Goal: Book appointment/travel/reservation

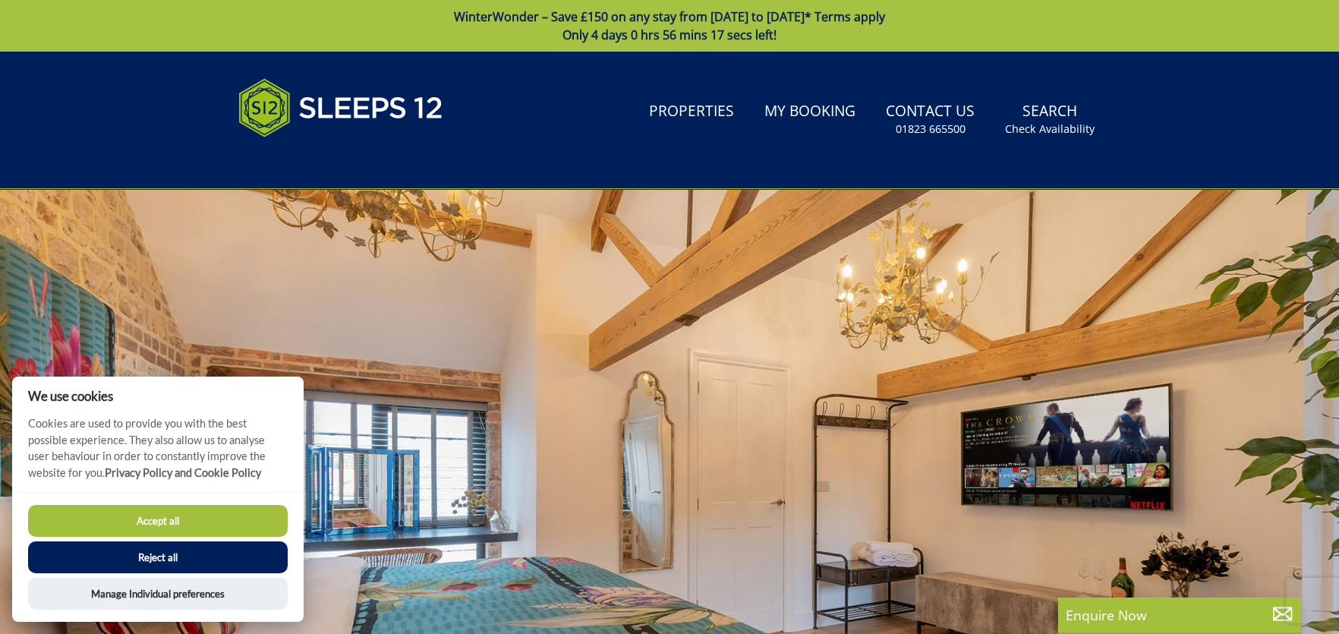
click at [158, 527] on button "Accept all" at bounding box center [158, 521] width 260 height 32
checkbox input "true"
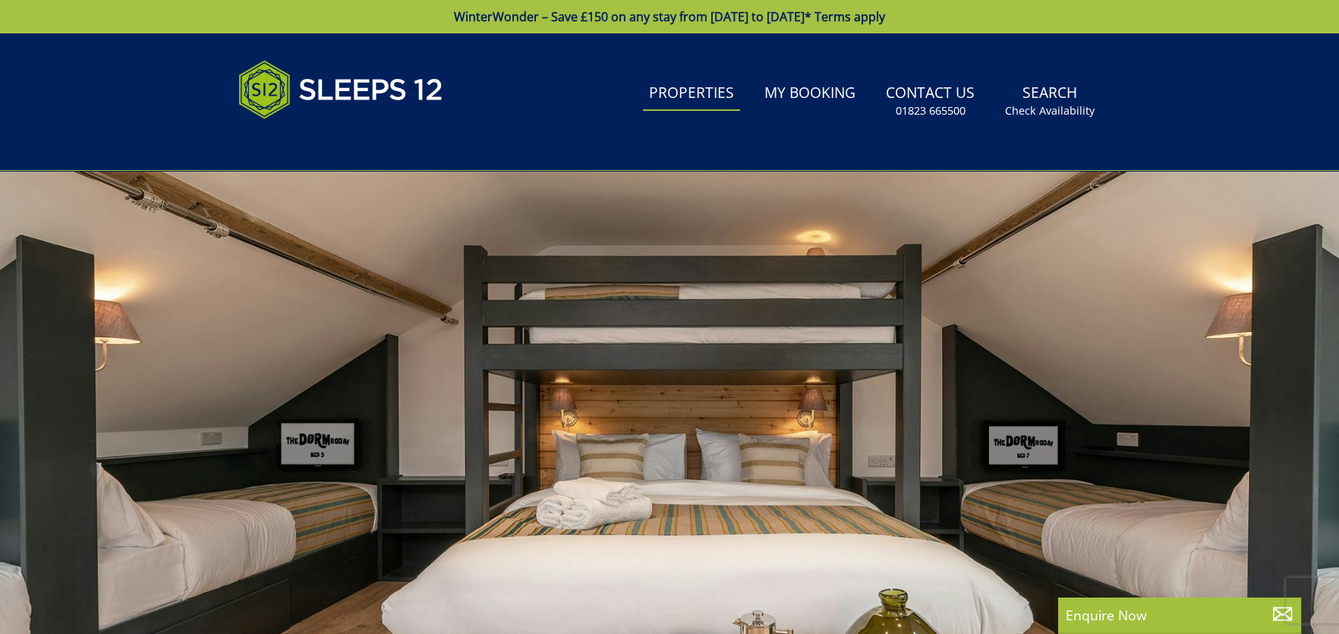
click at [688, 97] on link "Properties" at bounding box center [691, 94] width 97 height 34
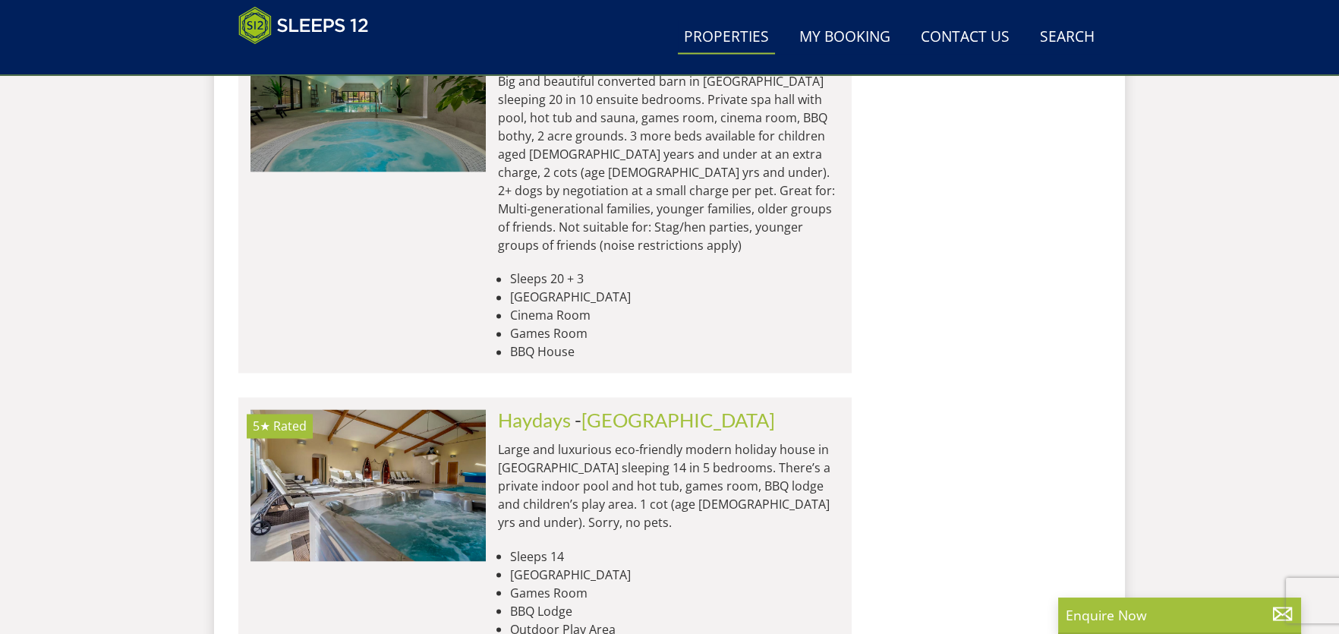
scroll to position [5307, 0]
